Goal: Transaction & Acquisition: Book appointment/travel/reservation

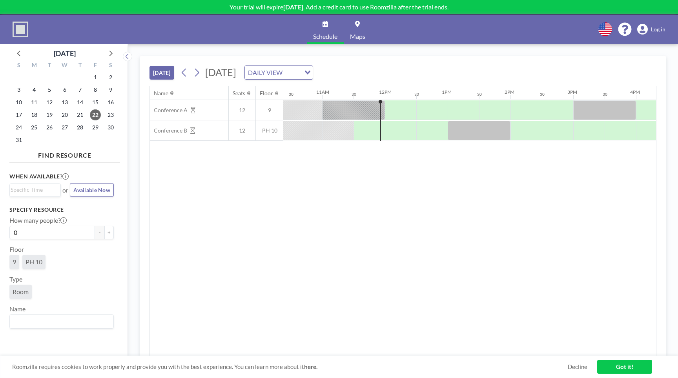
scroll to position [0, 690]
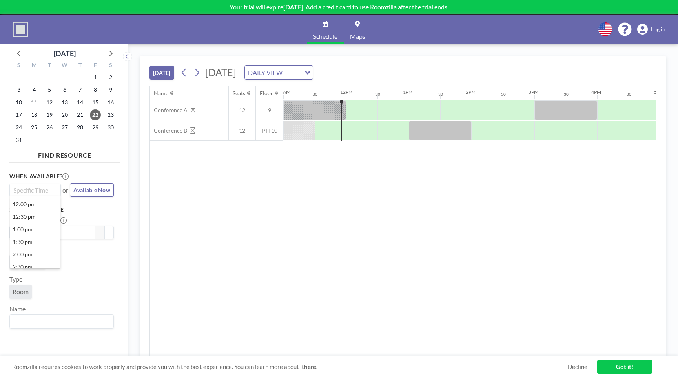
click at [45, 191] on input "Search for option" at bounding box center [33, 189] width 45 height 9
click at [89, 167] on div "When available? Loading... 12:00 pm 12:30 pm 1:00 pm 1:30 pm 2:00 pm 2:30 pm 3:…" at bounding box center [64, 264] width 111 height 196
click at [51, 191] on div "Search for option" at bounding box center [33, 189] width 47 height 11
click at [83, 174] on div "When available? Loading... 12:00 pm 12:30 pm 1:00 pm 1:30 pm 2:00 pm 2:30 pm 3:…" at bounding box center [61, 184] width 104 height 25
click at [48, 128] on span "26" at bounding box center [49, 127] width 11 height 11
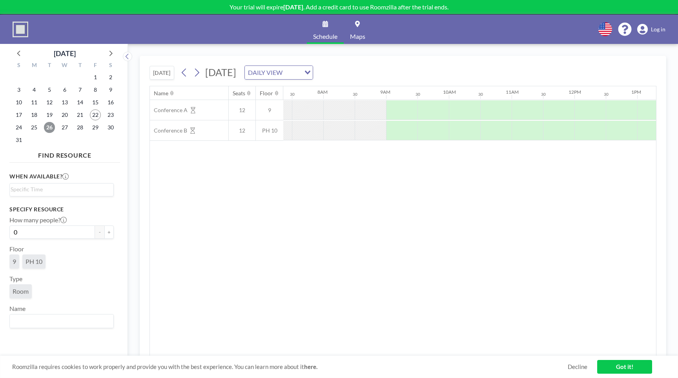
scroll to position [0, 471]
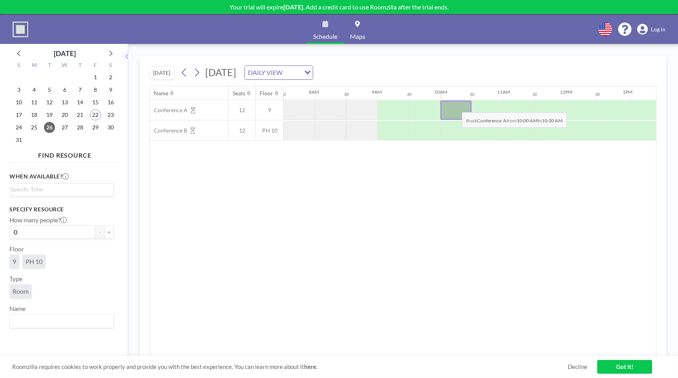
drag, startPoint x: 440, startPoint y: 107, endPoint x: 455, endPoint y: 107, distance: 15.3
click at [455, 107] on div at bounding box center [455, 110] width 31 height 20
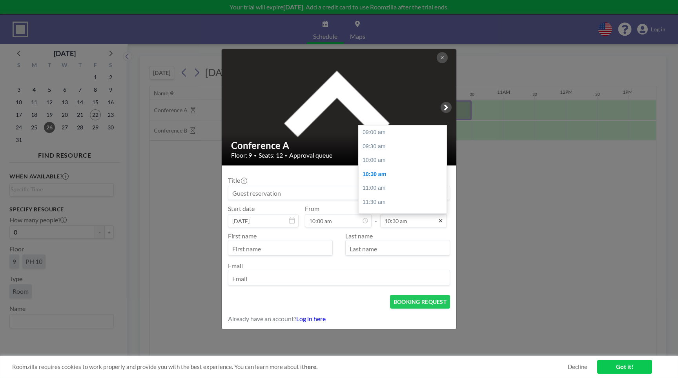
scroll to position [42, 0]
click at [441, 221] on icon at bounding box center [440, 221] width 6 height 6
click at [392, 194] on div "03:00 pm" at bounding box center [404, 193] width 92 height 14
type input "03:00 pm"
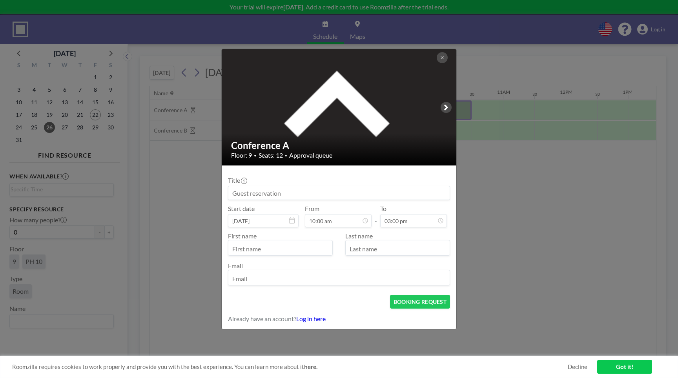
scroll to position [167, 0]
click at [372, 193] on input at bounding box center [338, 192] width 221 height 13
type input "M"
type input "Suma Meeting"
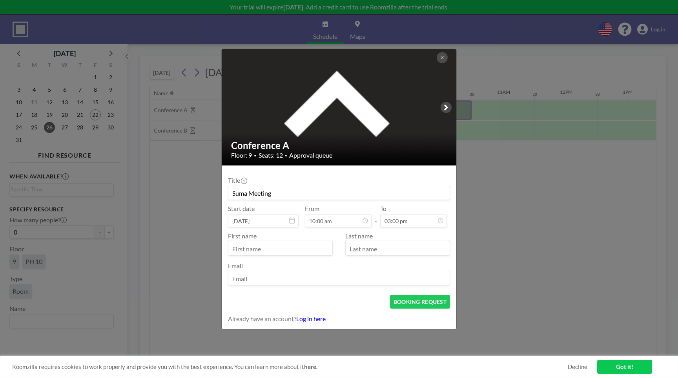
click at [298, 254] on input "text" at bounding box center [280, 248] width 104 height 13
type input "Maela"
click at [358, 248] on input "text" at bounding box center [397, 248] width 104 height 13
type input "[PERSON_NAME]"
click at [277, 278] on input "email" at bounding box center [338, 278] width 221 height 13
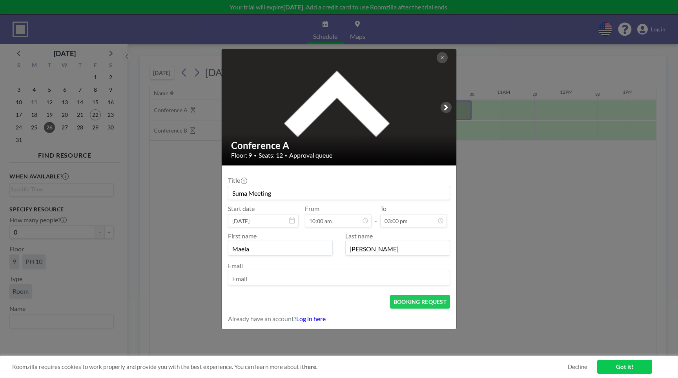
type input "a"
type input "[EMAIL_ADDRESS][DOMAIN_NAME]"
click at [425, 301] on button "BOOKING REQUEST" at bounding box center [420, 302] width 60 height 14
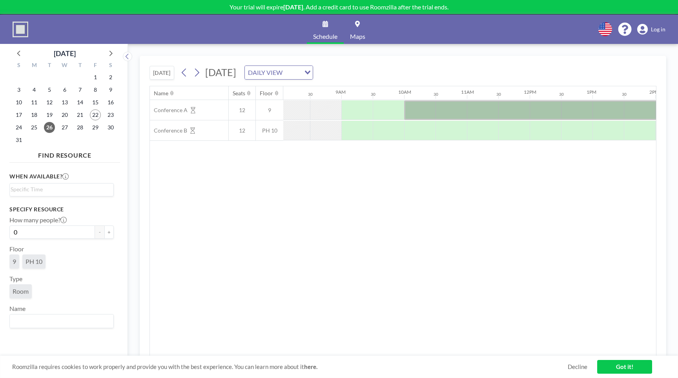
scroll to position [0, 455]
